Goal: Check status: Check status

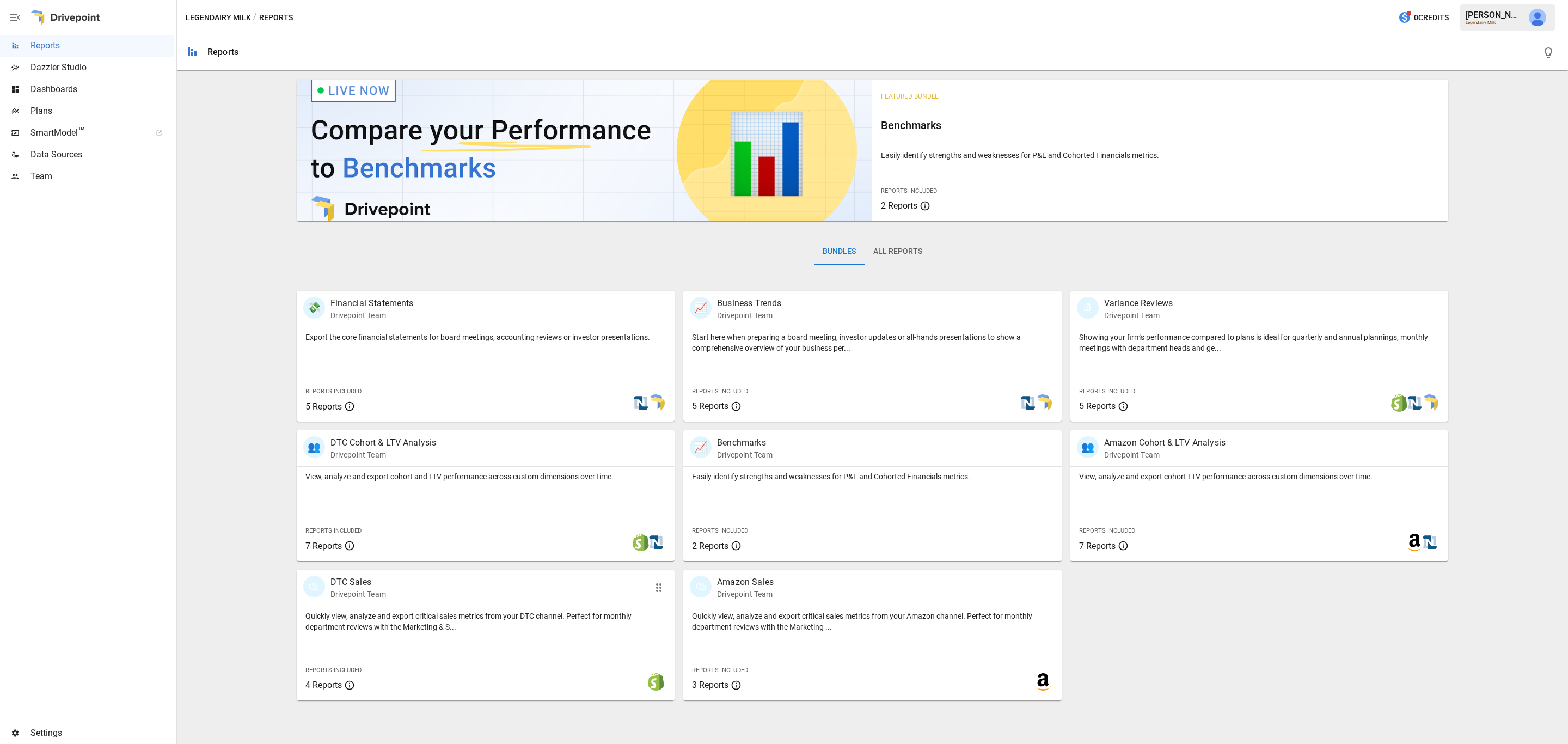
click at [363, 574] on div "🛍 DTC Sales Drivepoint Team" at bounding box center [485, 588] width 378 height 36
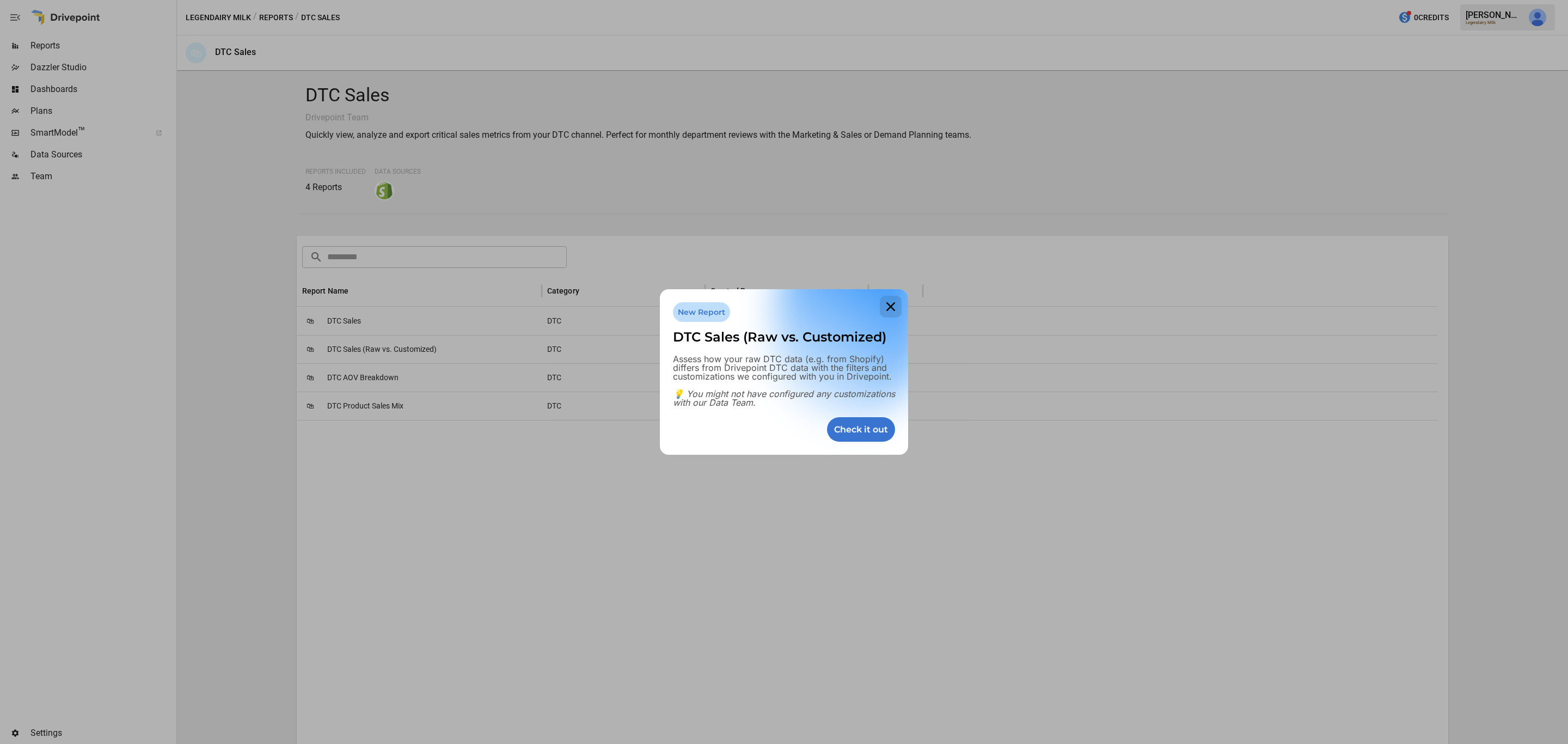
click at [893, 298] on icon at bounding box center [891, 306] width 22 height 22
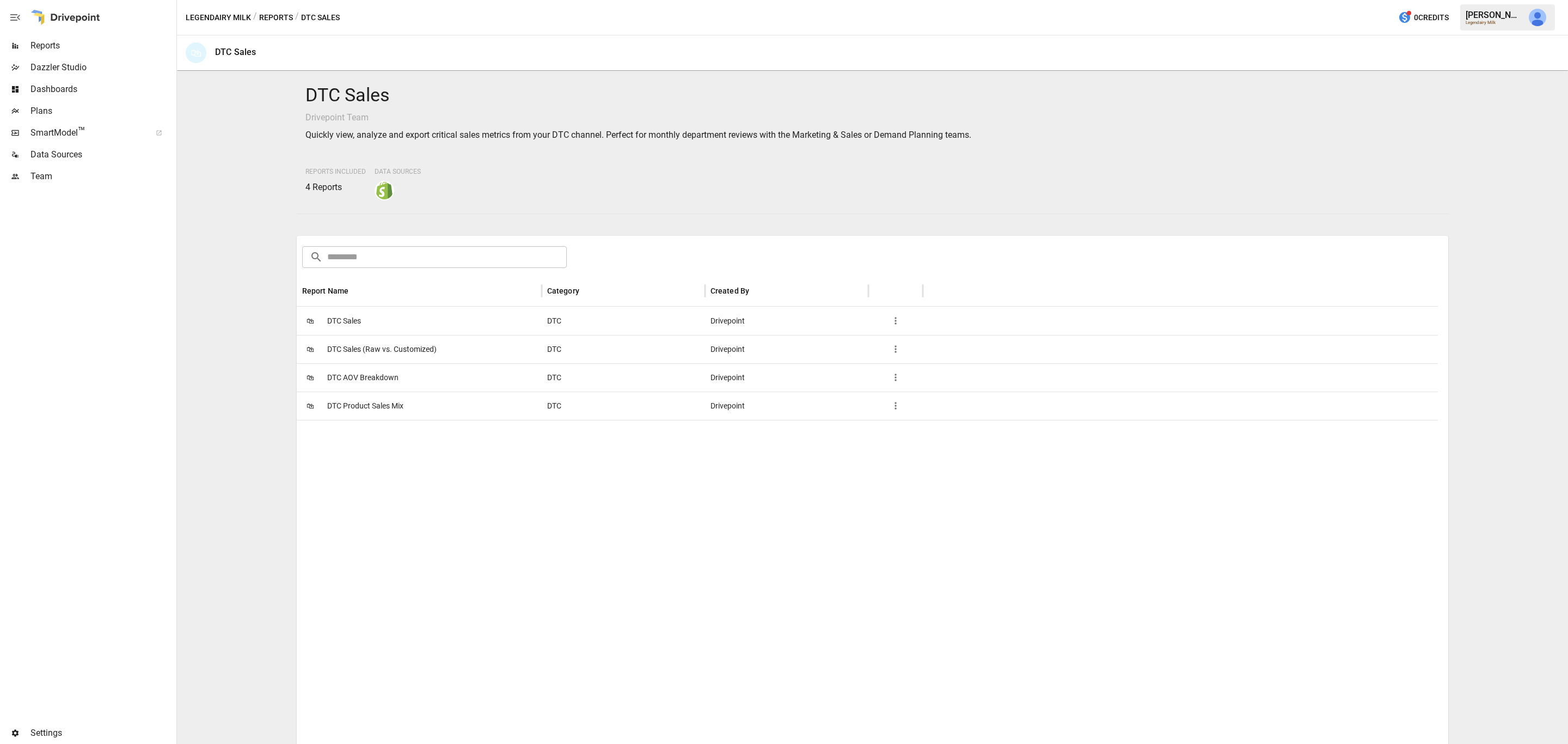
click at [351, 313] on span "DTC Sales" at bounding box center [344, 320] width 34 height 27
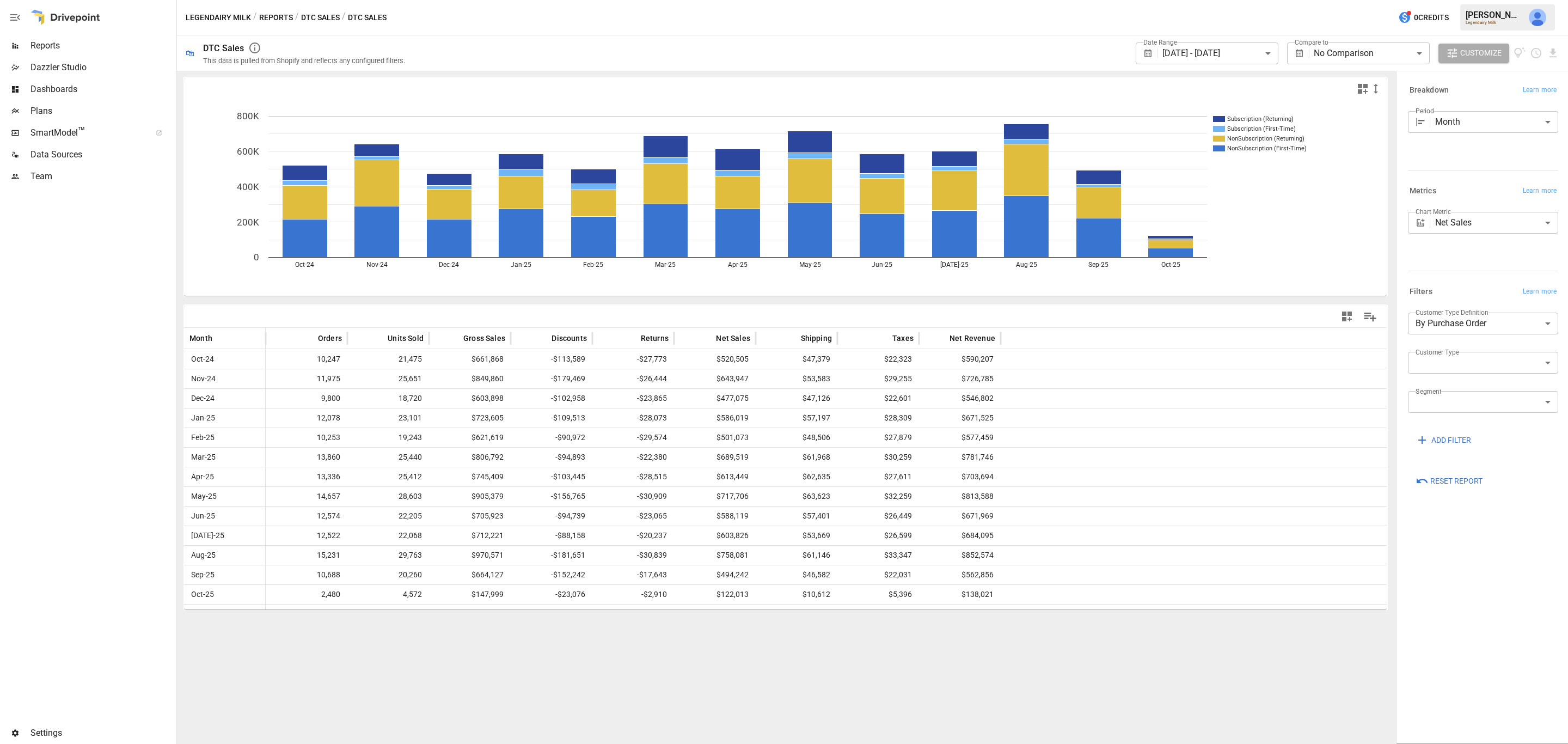
click at [283, 16] on button "Reports" at bounding box center [277, 17] width 34 height 13
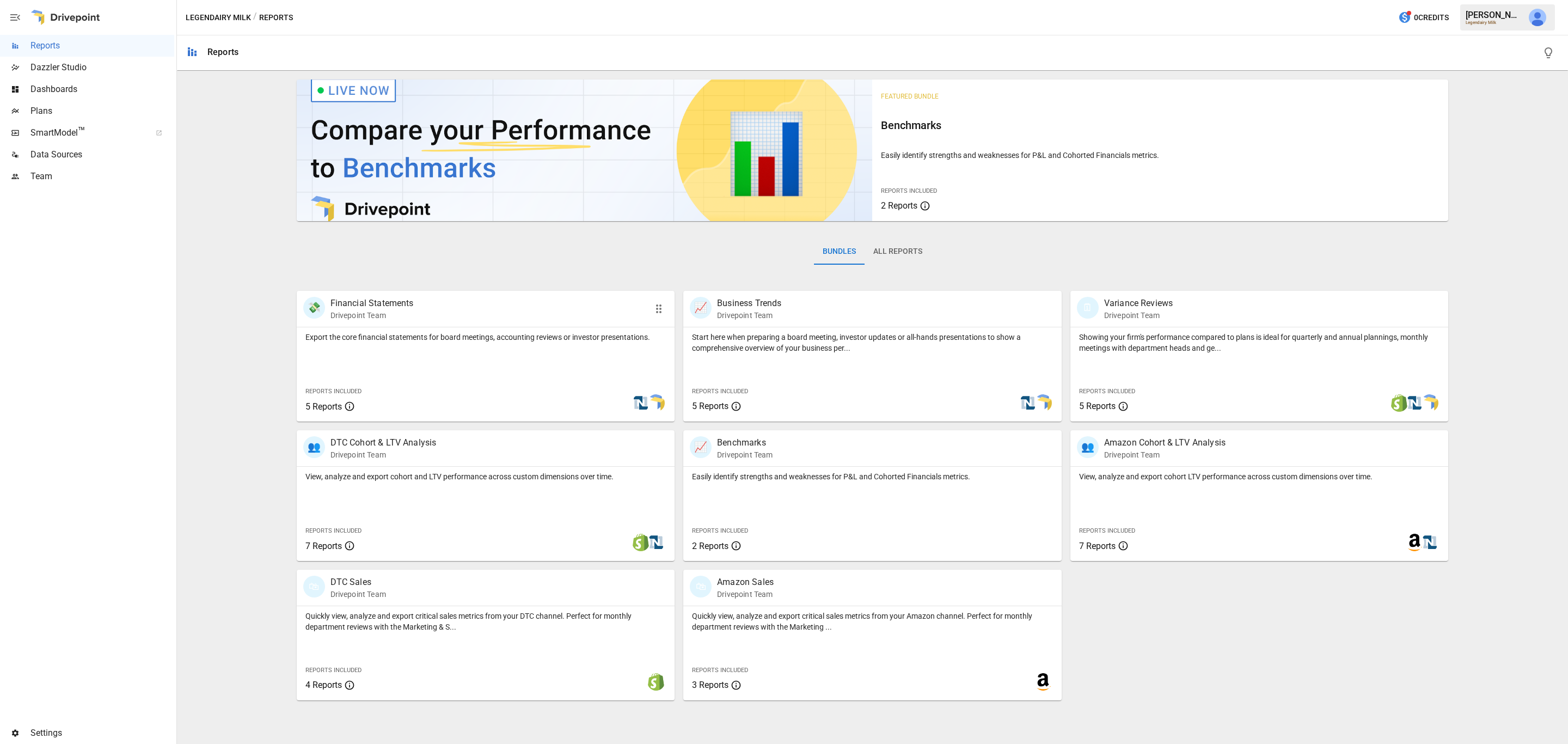
click at [365, 300] on p "Financial Statements" at bounding box center [372, 303] width 83 height 13
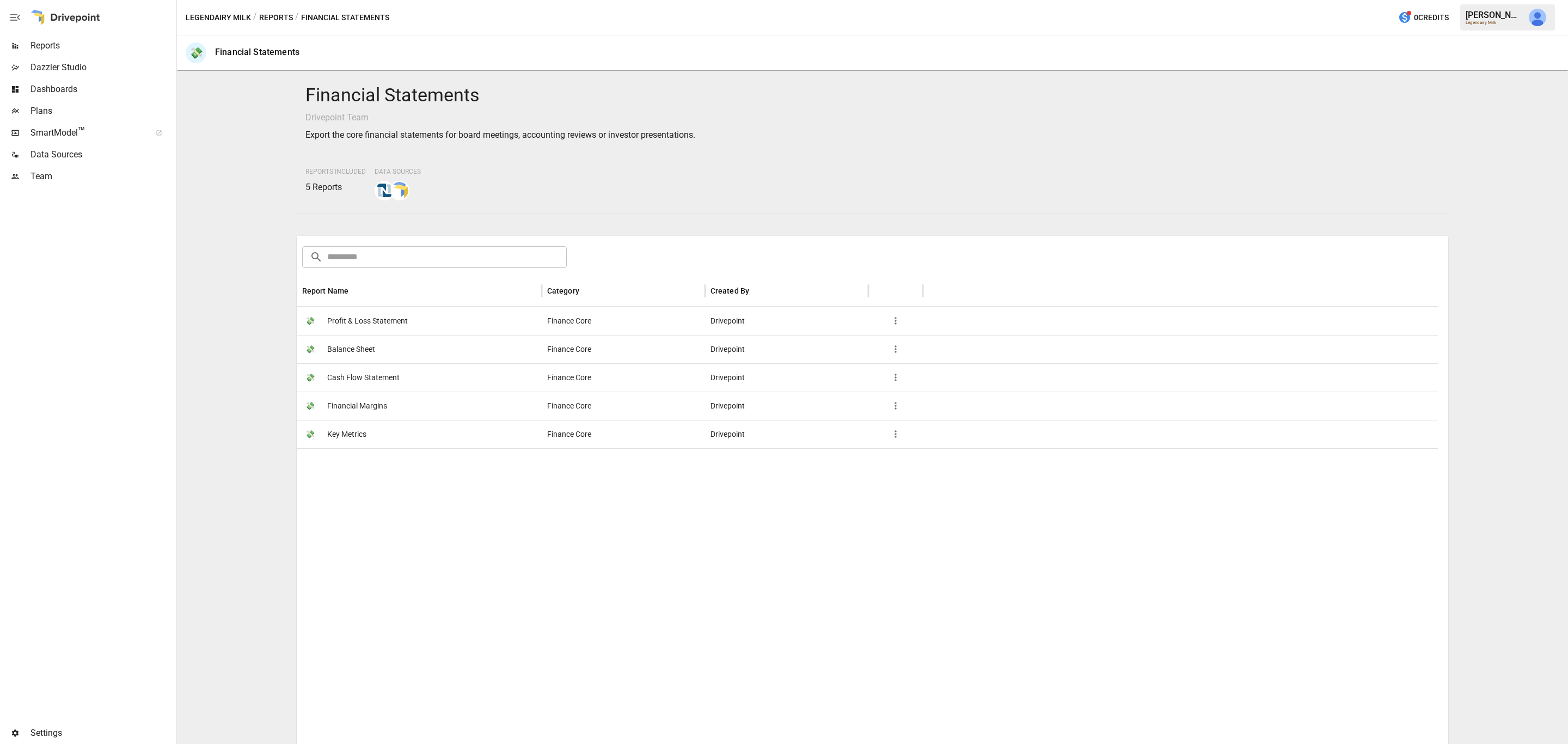
click at [368, 315] on span "Profit & Loss Statement" at bounding box center [367, 320] width 81 height 27
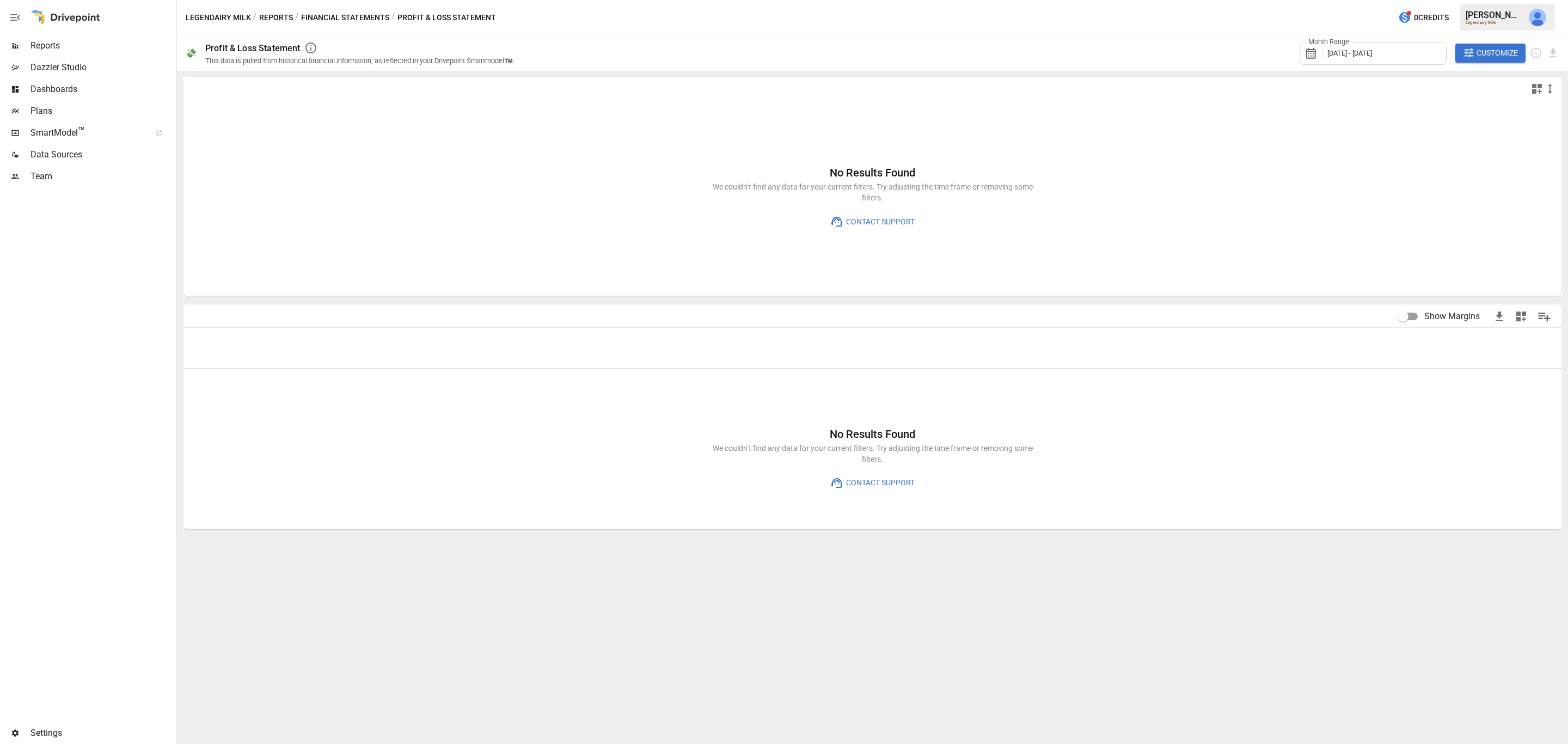
type input "**********"
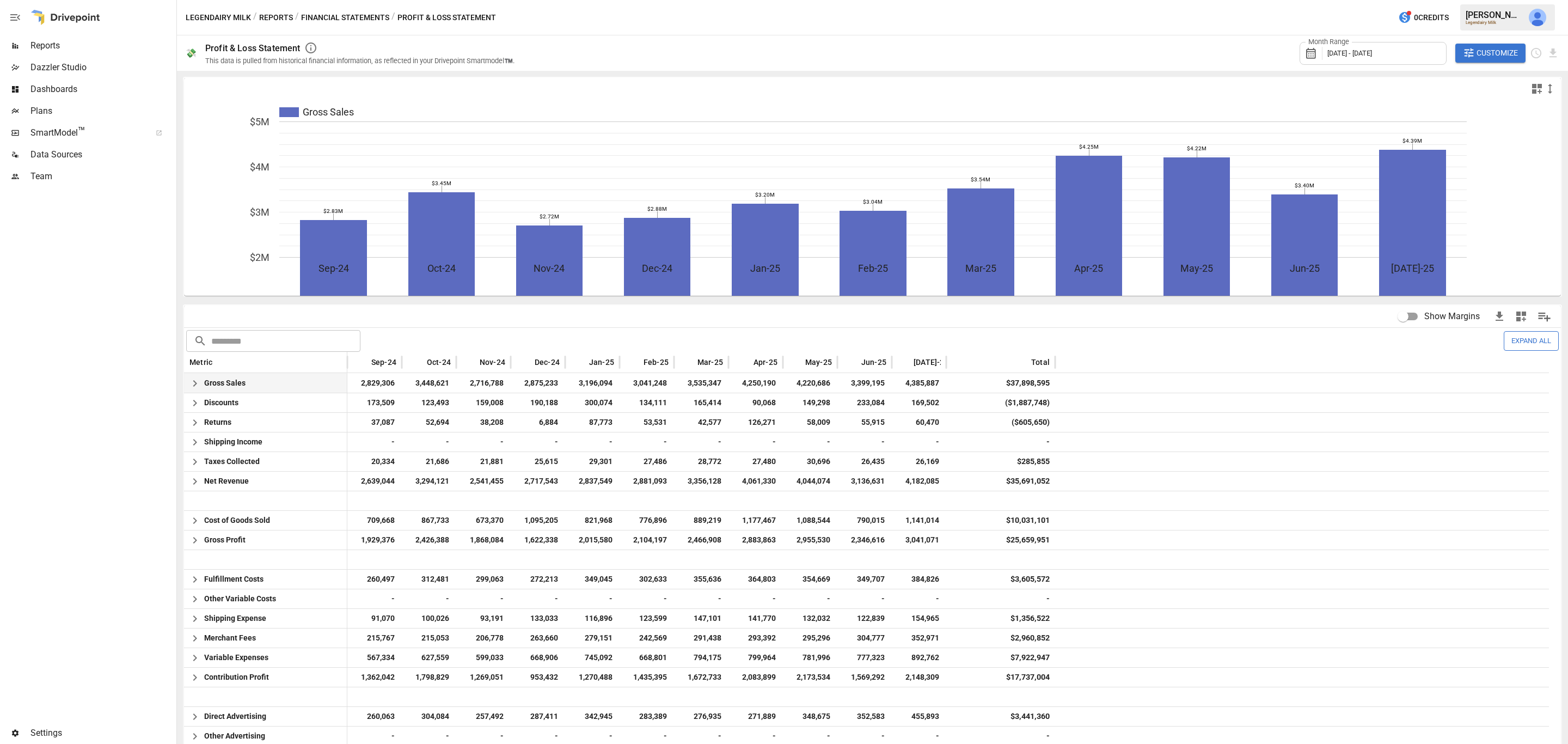
click at [191, 382] on icon "button" at bounding box center [195, 384] width 13 height 13
